Goal: Information Seeking & Learning: Learn about a topic

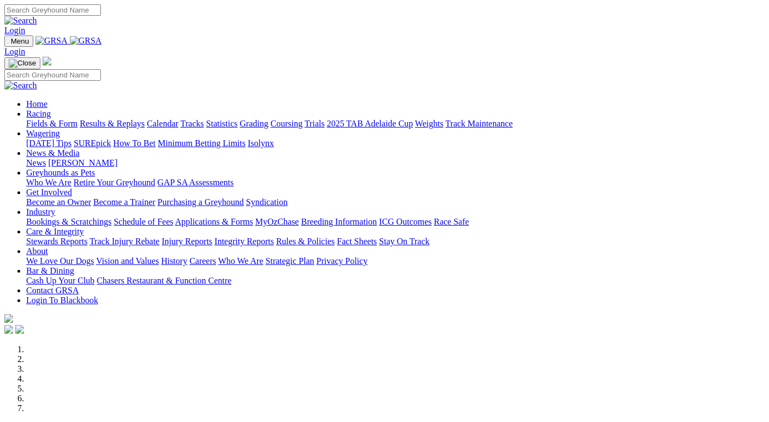
scroll to position [436, 0]
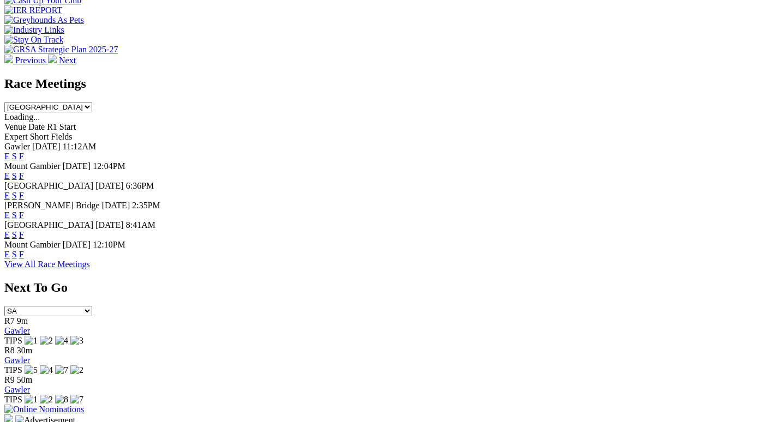
click at [24, 211] on link "F" at bounding box center [21, 215] width 5 height 9
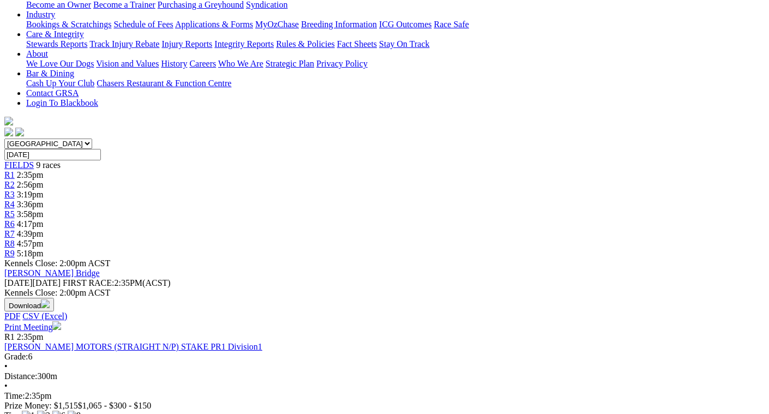
scroll to position [218, 0]
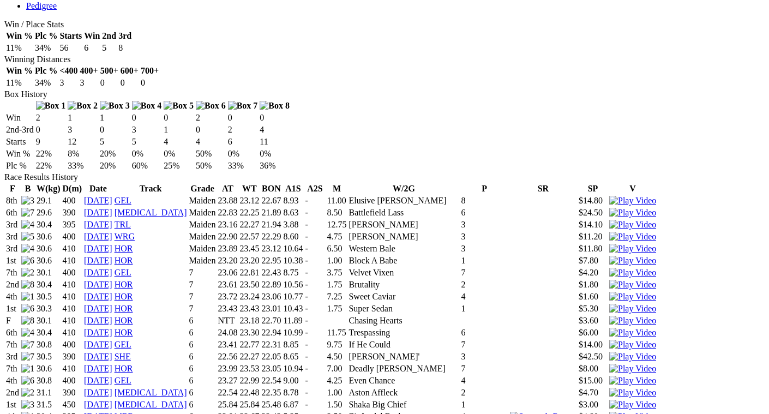
scroll to position [600, 0]
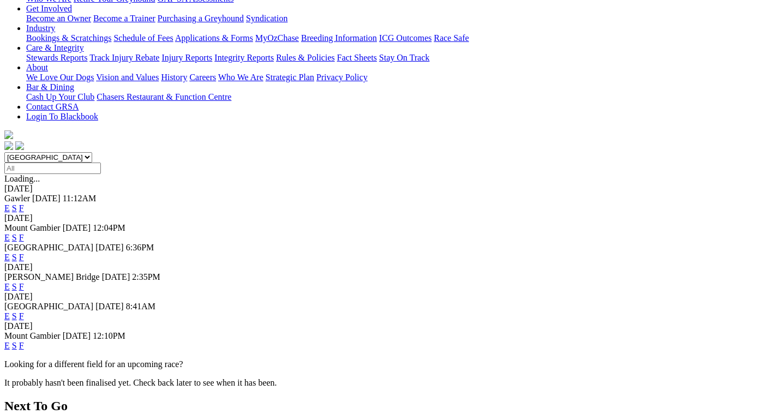
scroll to position [218, 0]
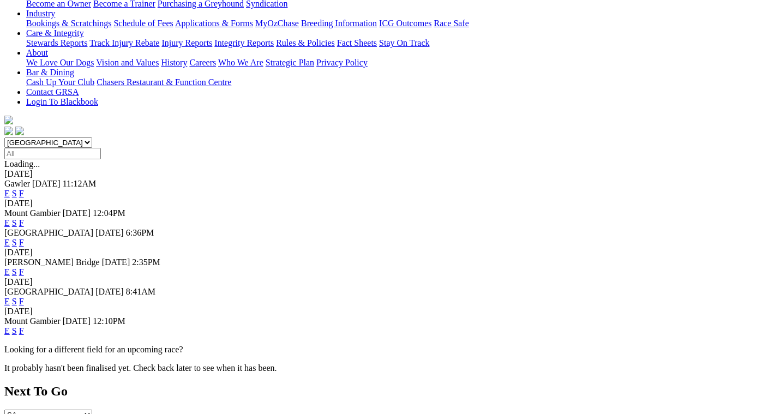
click at [24, 297] on link "F" at bounding box center [21, 301] width 5 height 9
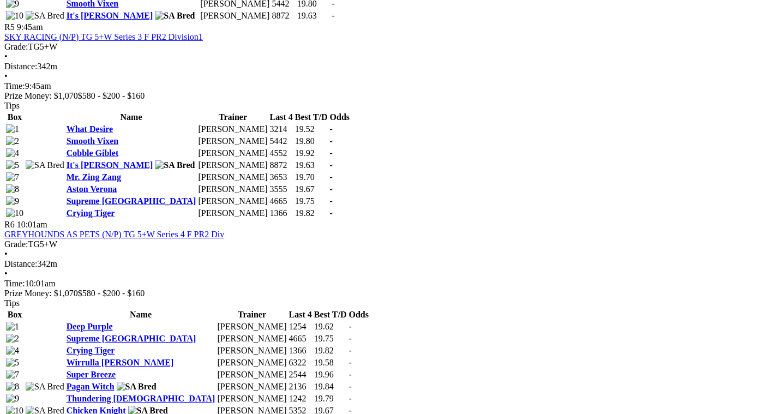
scroll to position [1309, 0]
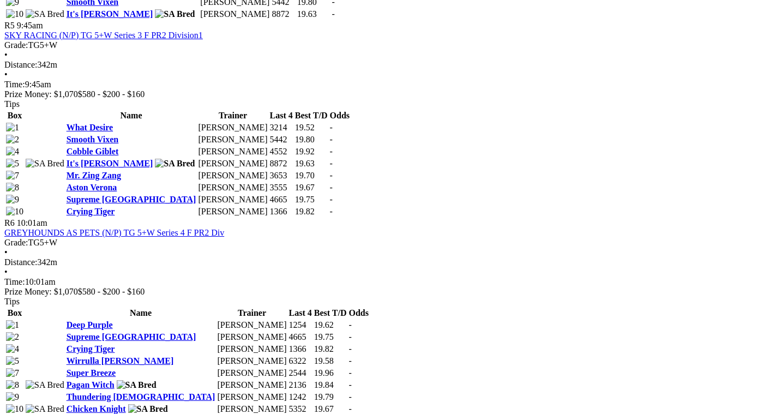
scroll to position [1309, 0]
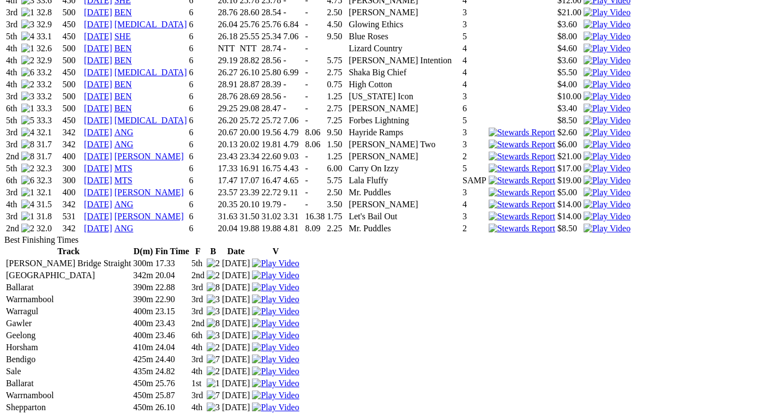
scroll to position [1364, 0]
